Goal: Information Seeking & Learning: Learn about a topic

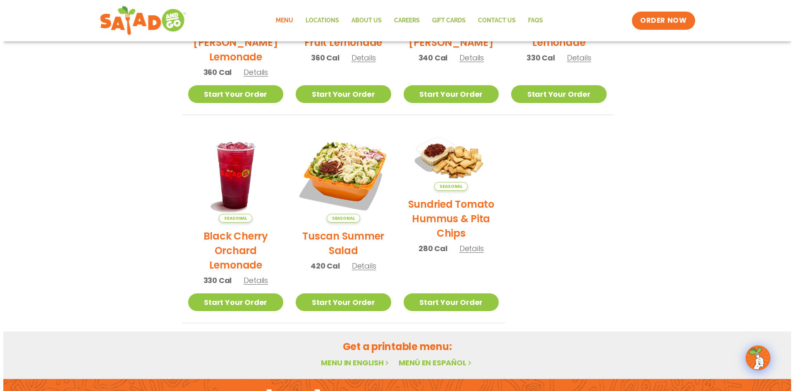
scroll to position [331, 0]
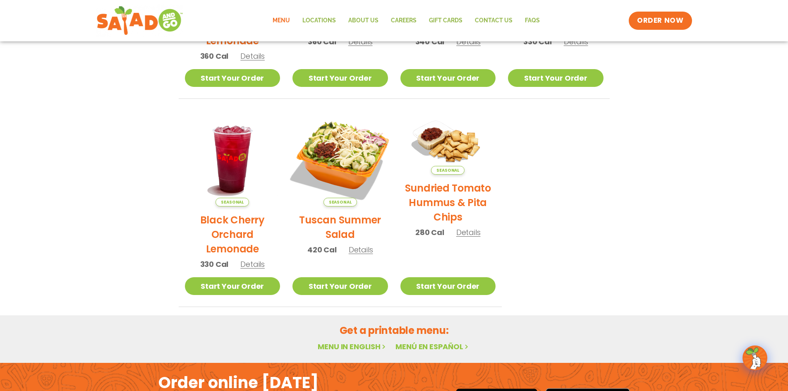
click at [342, 151] on img at bounding box center [340, 159] width 112 height 112
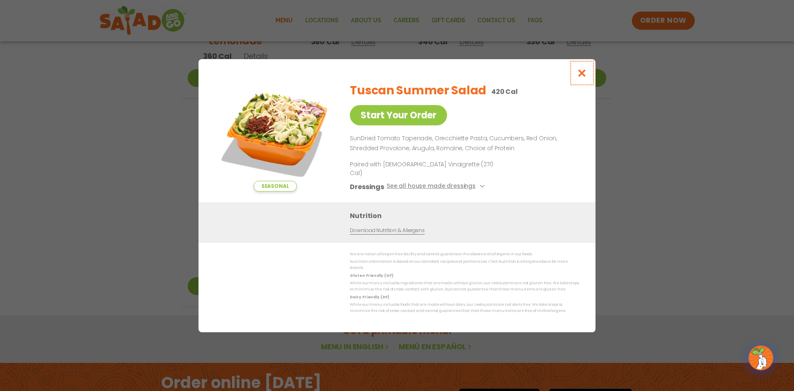
click at [580, 77] on icon "Close modal" at bounding box center [582, 73] width 10 height 9
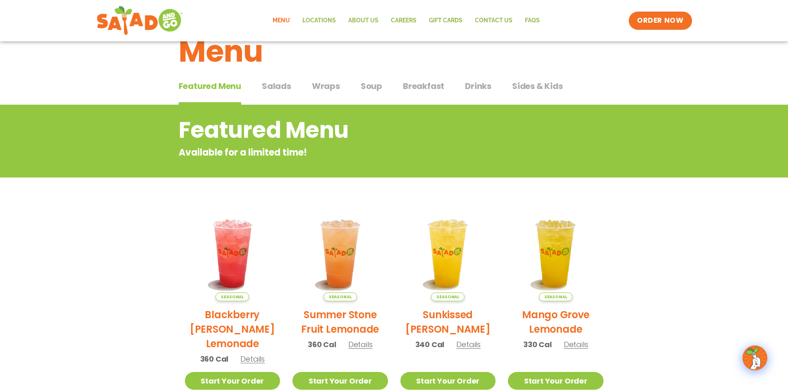
scroll to position [16, 0]
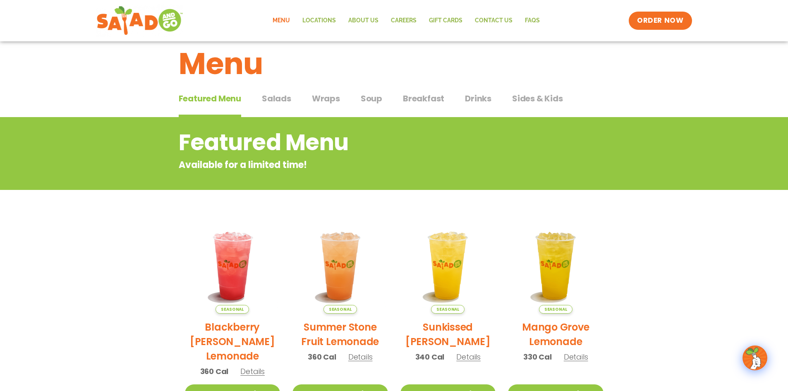
click at [270, 93] on span "Salads" at bounding box center [276, 98] width 29 height 12
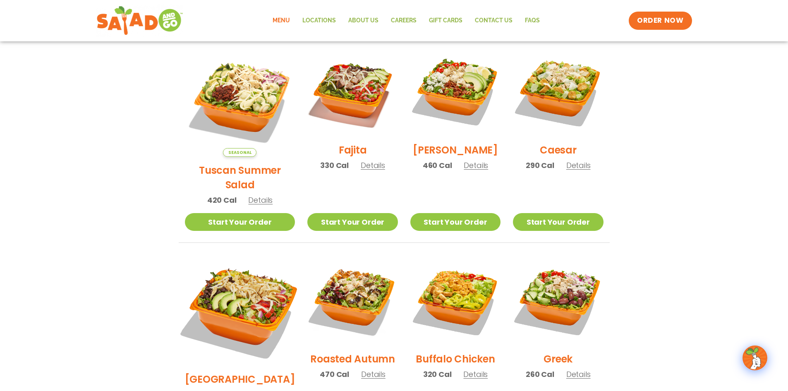
scroll to position [222, 0]
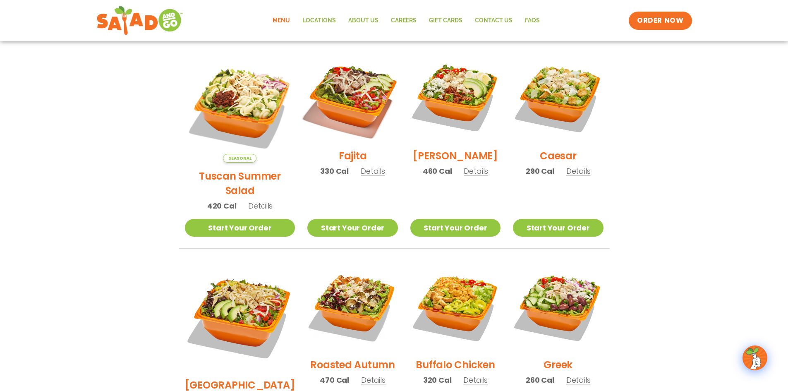
click at [349, 109] on img at bounding box center [352, 97] width 106 height 106
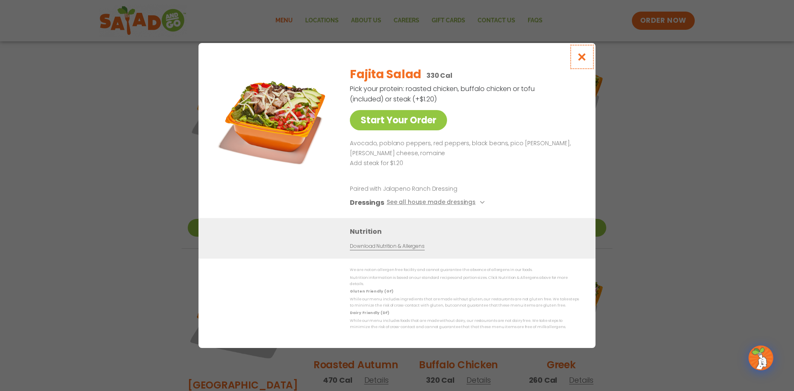
click at [583, 60] on icon "Close modal" at bounding box center [582, 57] width 10 height 9
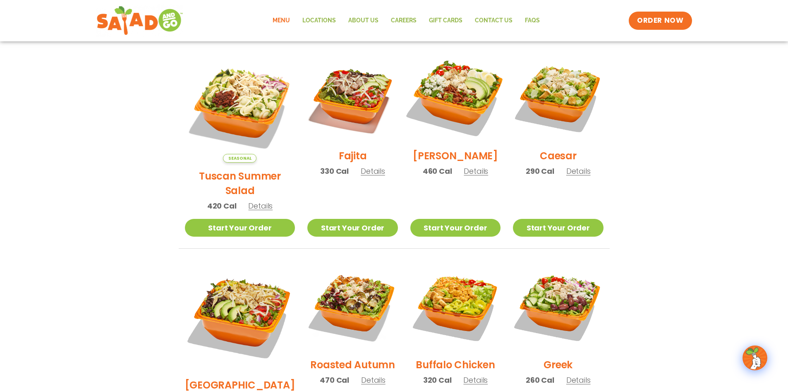
click at [435, 96] on img at bounding box center [455, 97] width 106 height 106
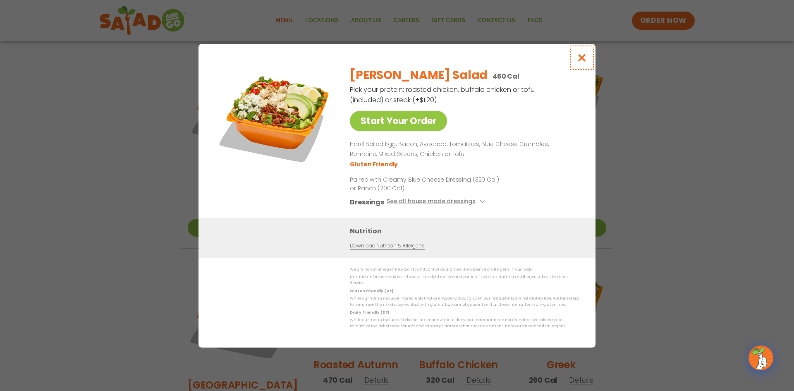
click at [585, 59] on icon "Close modal" at bounding box center [582, 57] width 10 height 9
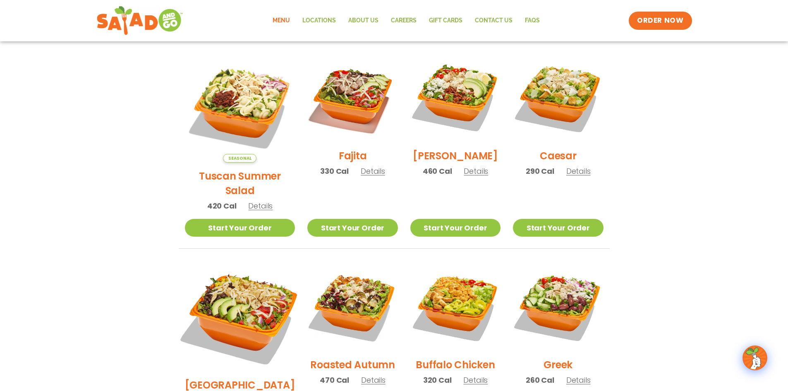
click at [227, 291] on img at bounding box center [239, 315] width 129 height 129
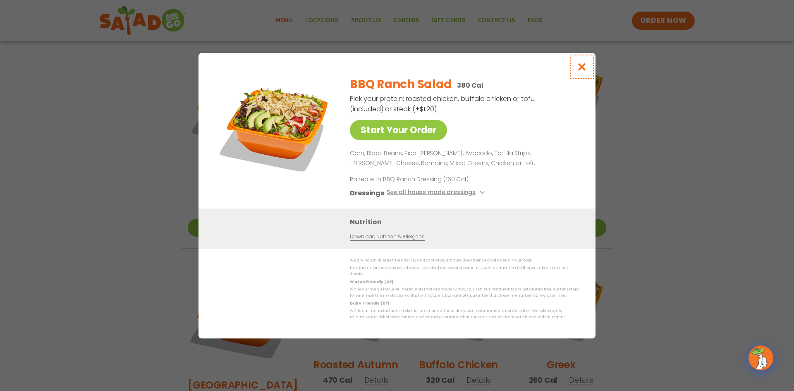
click at [581, 71] on icon "Close modal" at bounding box center [582, 66] width 10 height 9
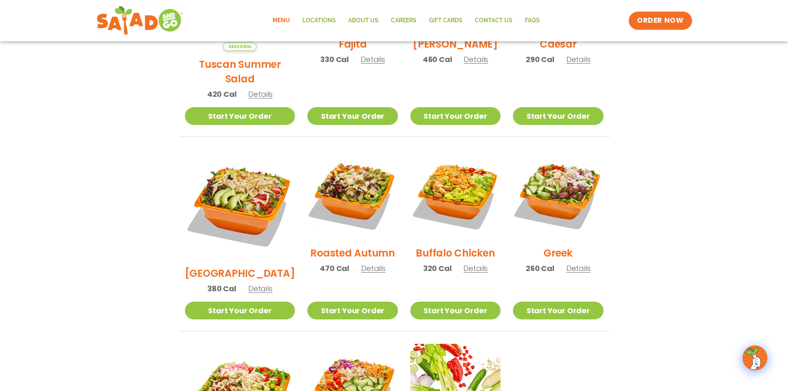
scroll to position [347, 0]
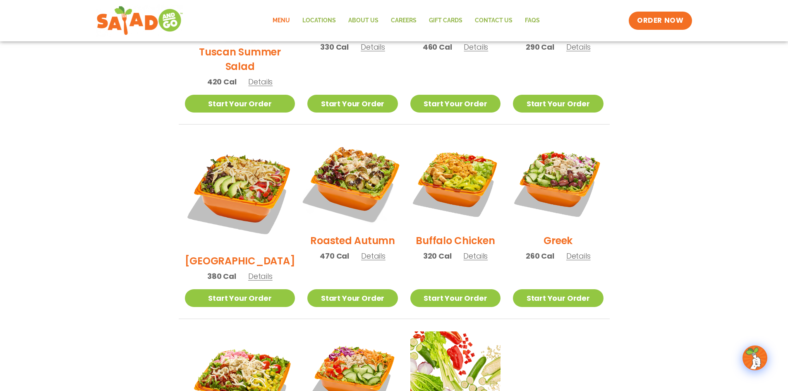
click at [349, 179] on img at bounding box center [352, 182] width 106 height 106
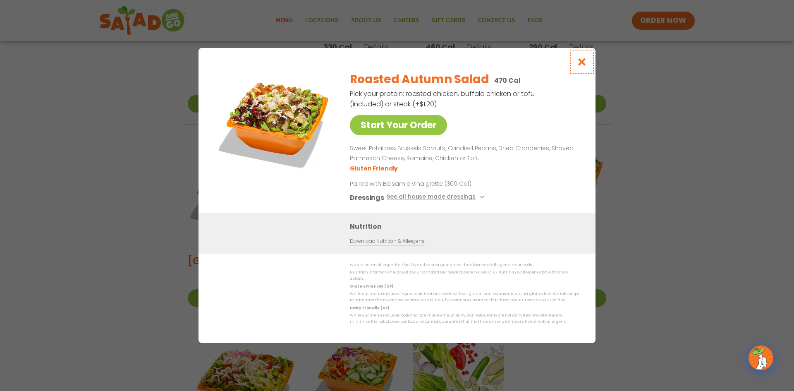
click at [585, 65] on icon "Close modal" at bounding box center [582, 61] width 10 height 9
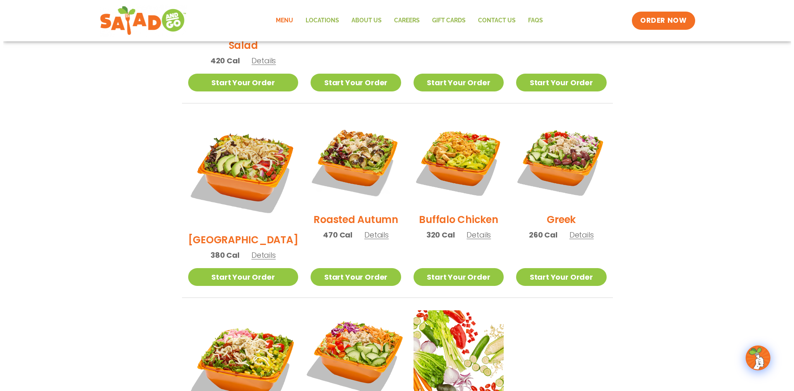
scroll to position [429, 0]
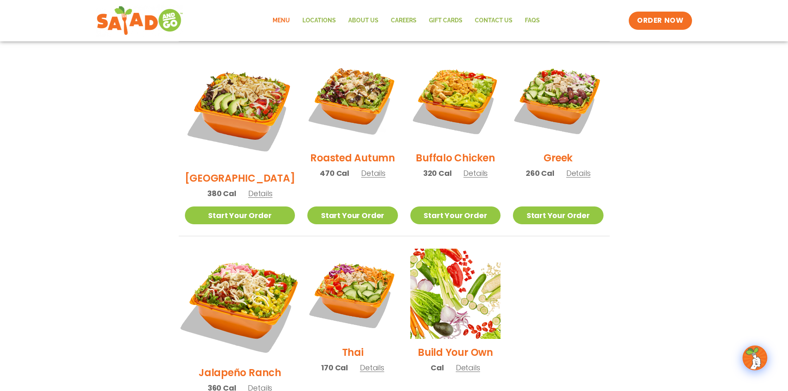
click at [221, 261] on img at bounding box center [239, 303] width 129 height 129
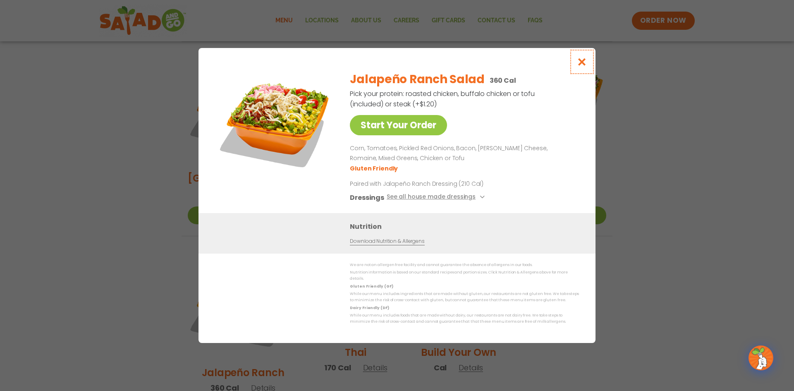
click at [583, 63] on icon "Close modal" at bounding box center [582, 61] width 10 height 9
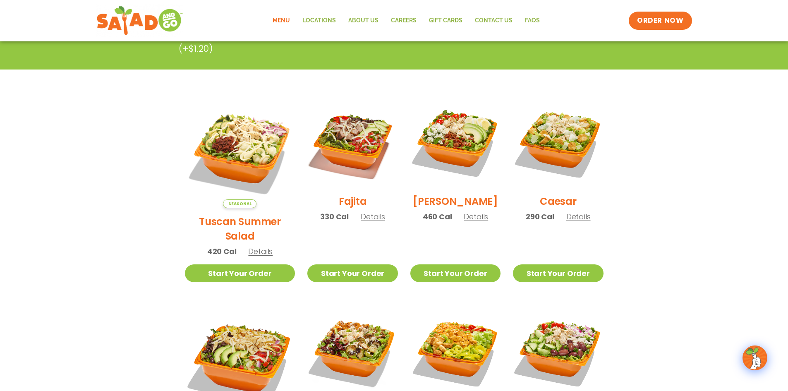
scroll to position [176, 0]
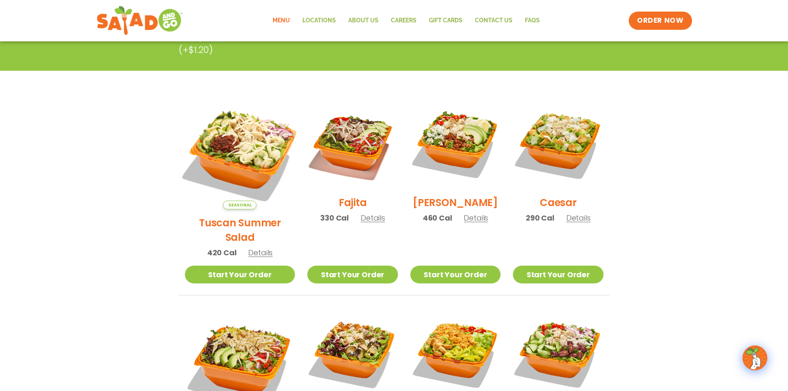
click at [245, 146] on img at bounding box center [239, 153] width 129 height 129
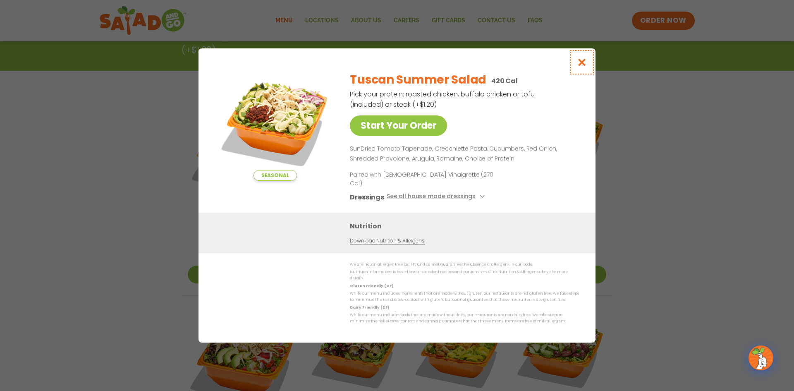
click at [584, 67] on icon "Close modal" at bounding box center [582, 62] width 10 height 9
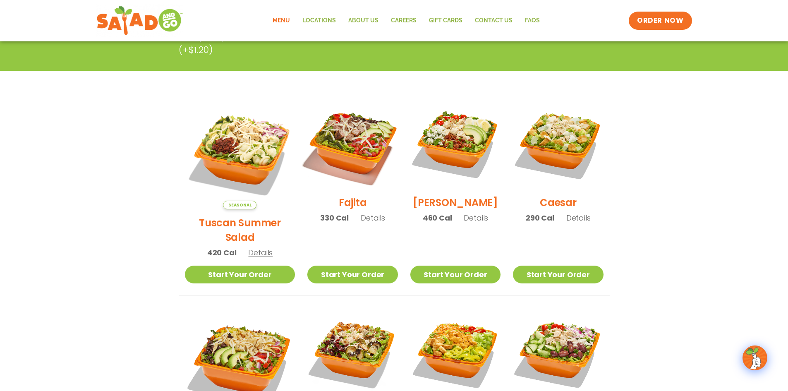
click at [342, 151] on img at bounding box center [352, 144] width 106 height 106
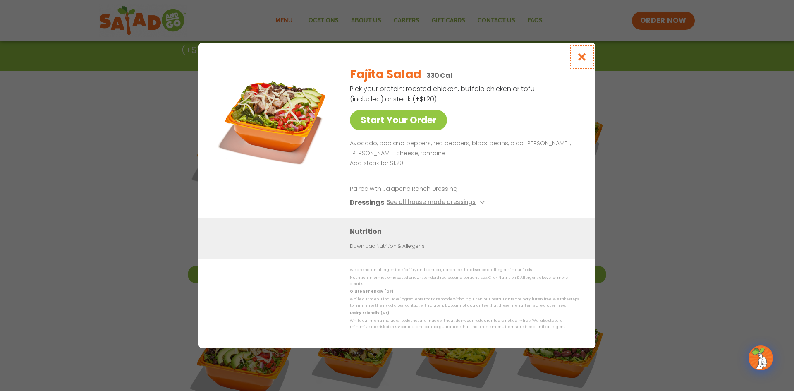
click at [580, 58] on icon "Close modal" at bounding box center [582, 57] width 10 height 9
